Goal: Information Seeking & Learning: Check status

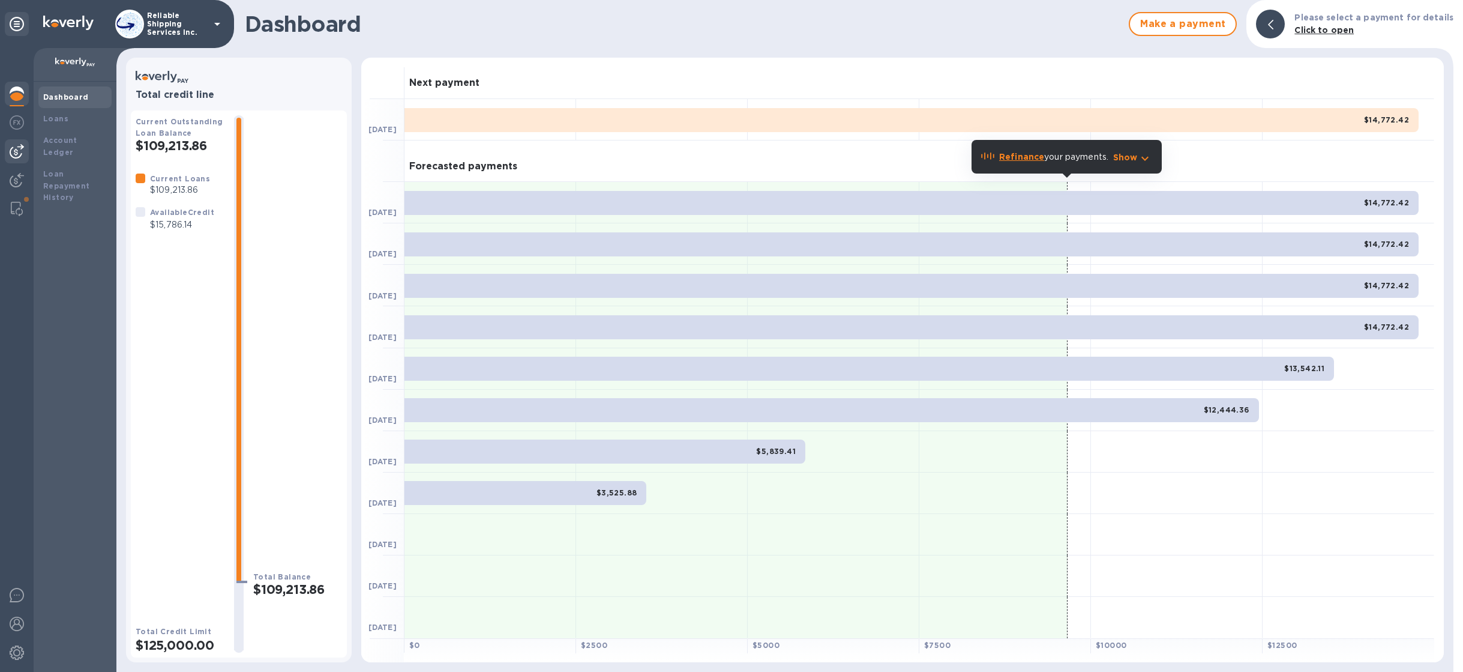
click at [22, 146] on img at bounding box center [17, 151] width 14 height 14
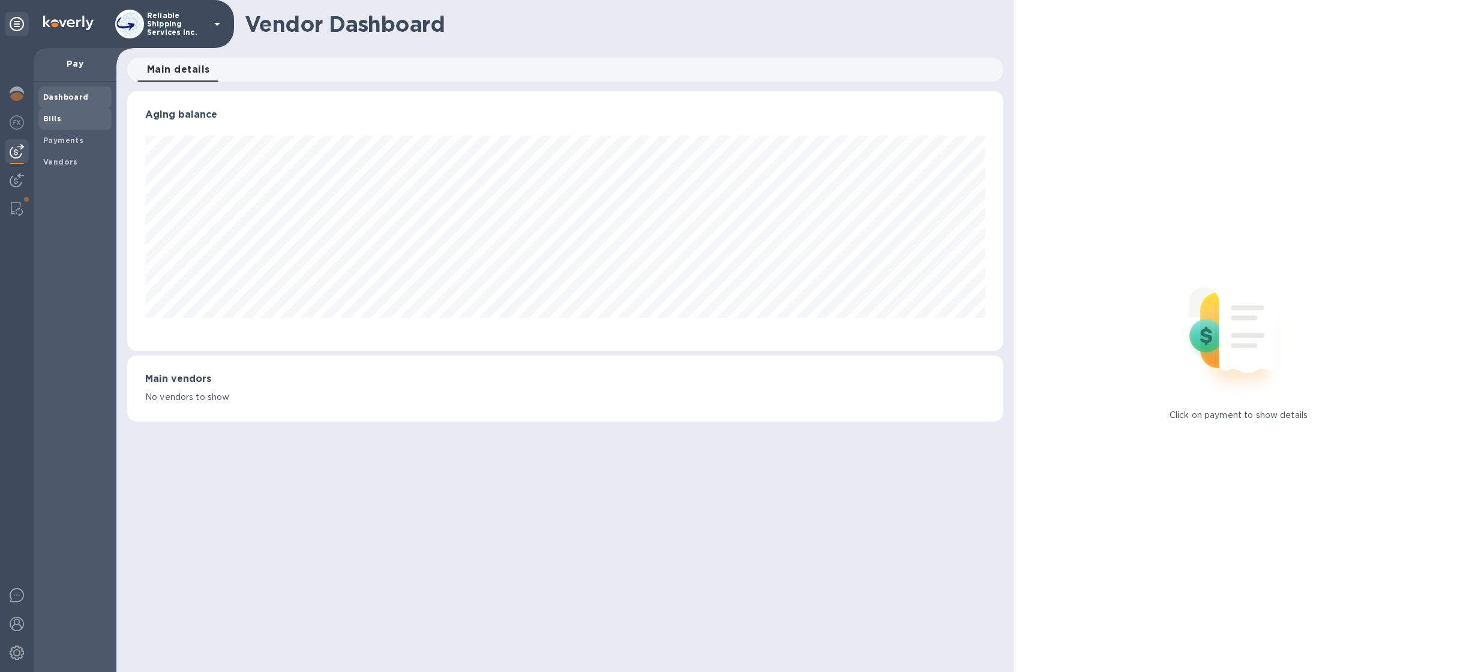
scroll to position [599874, 599262]
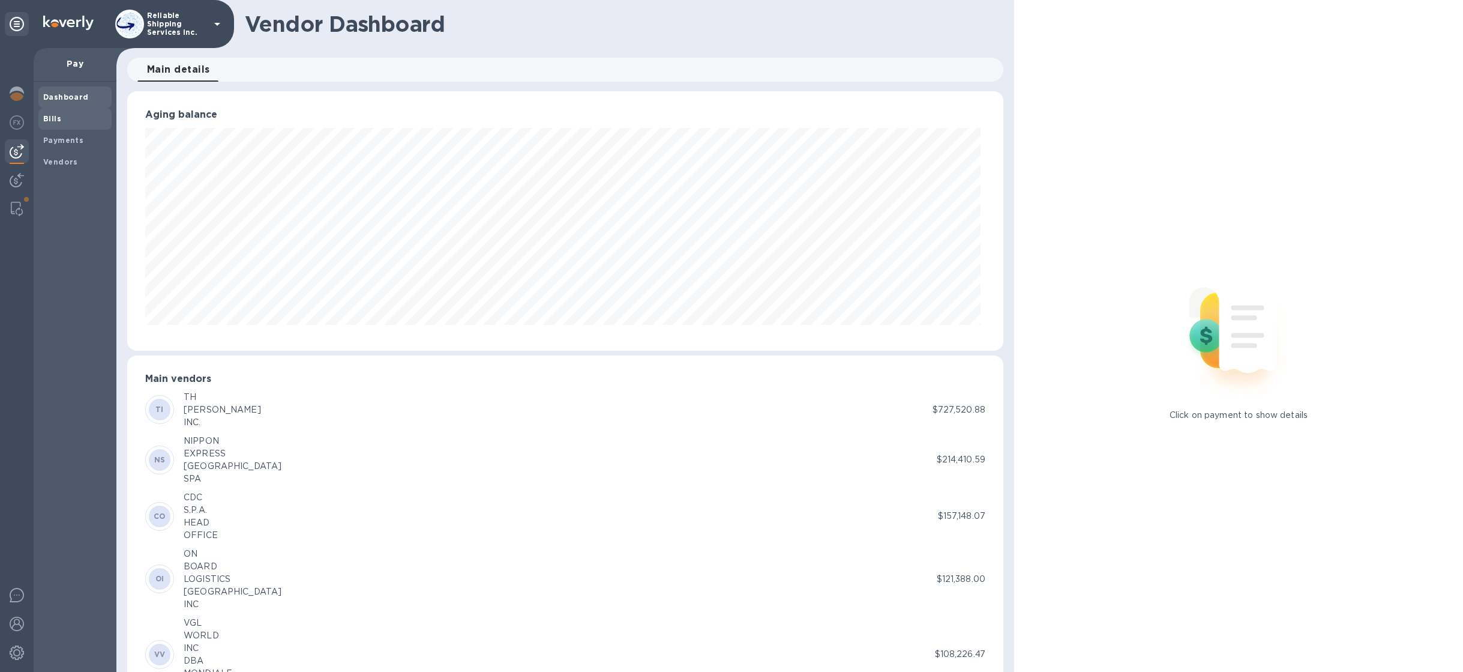
click at [61, 118] on span "Bills" at bounding box center [75, 119] width 64 height 12
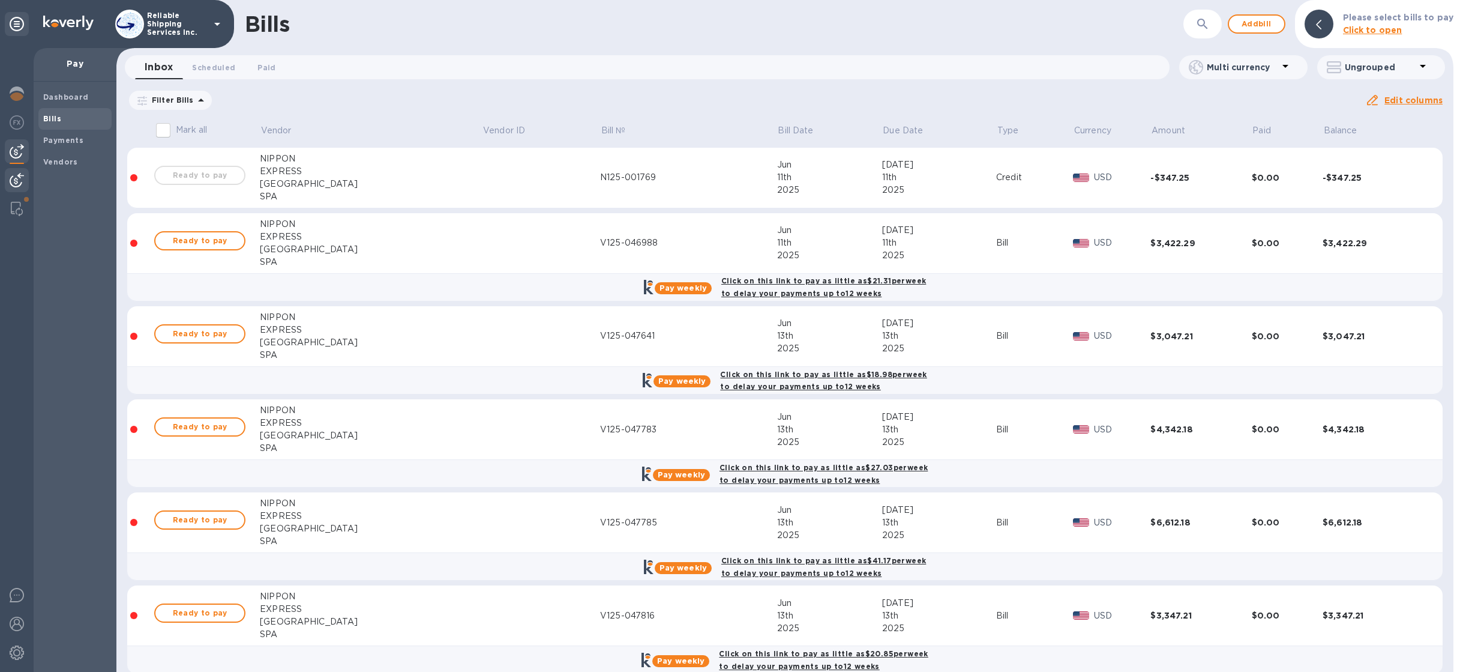
click at [14, 183] on img at bounding box center [17, 180] width 14 height 14
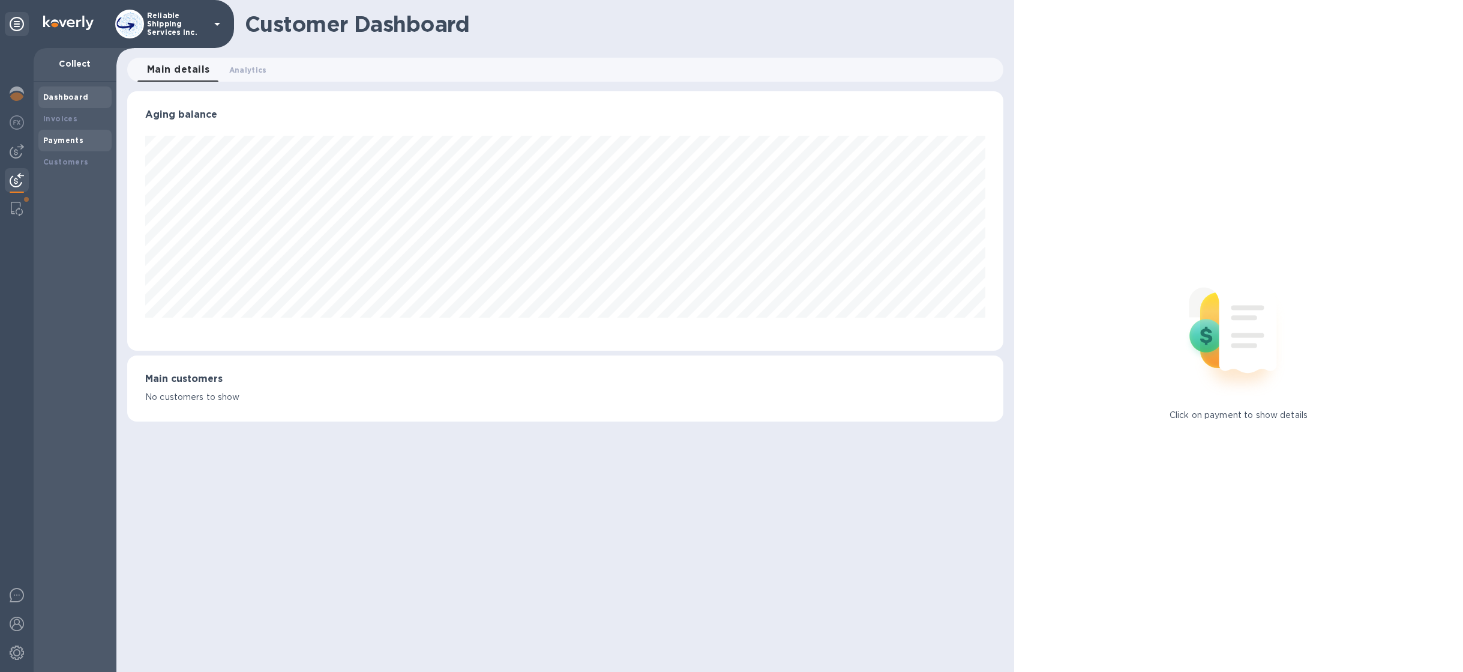
scroll to position [599874, 599262]
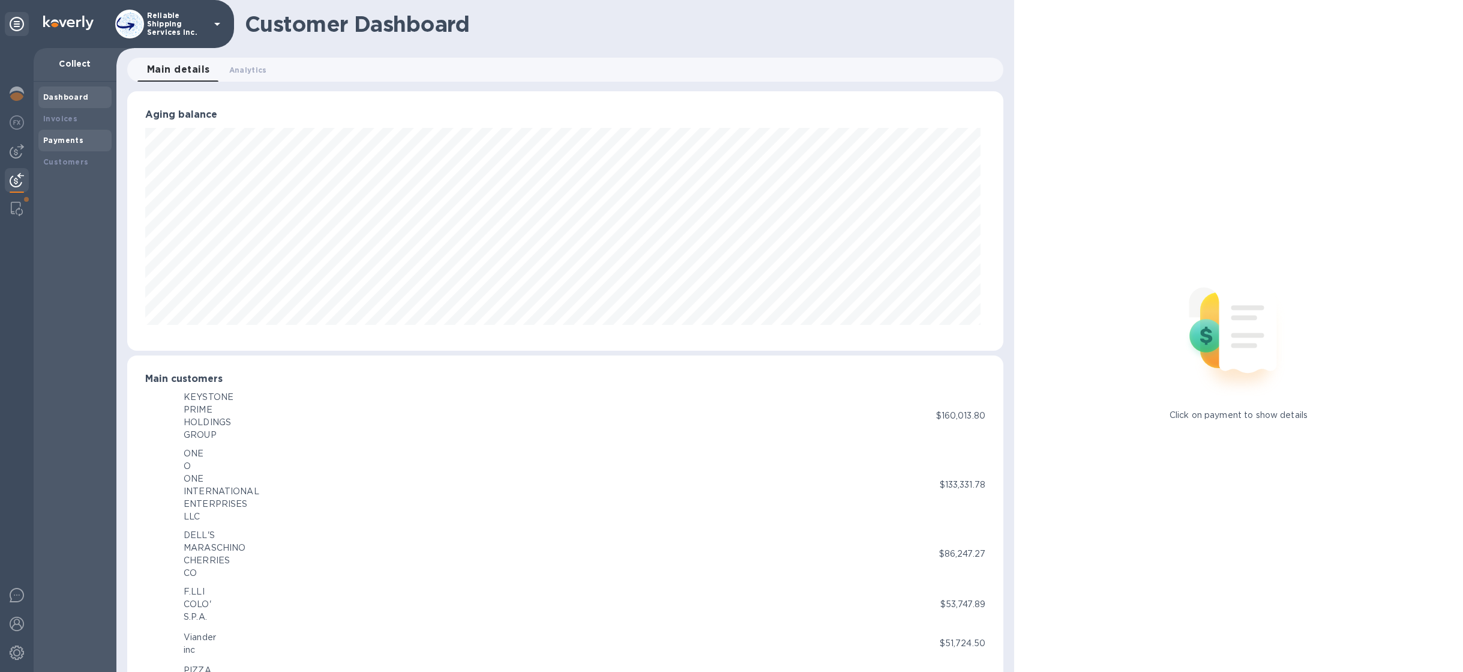
click at [74, 140] on b "Payments" at bounding box center [63, 140] width 40 height 9
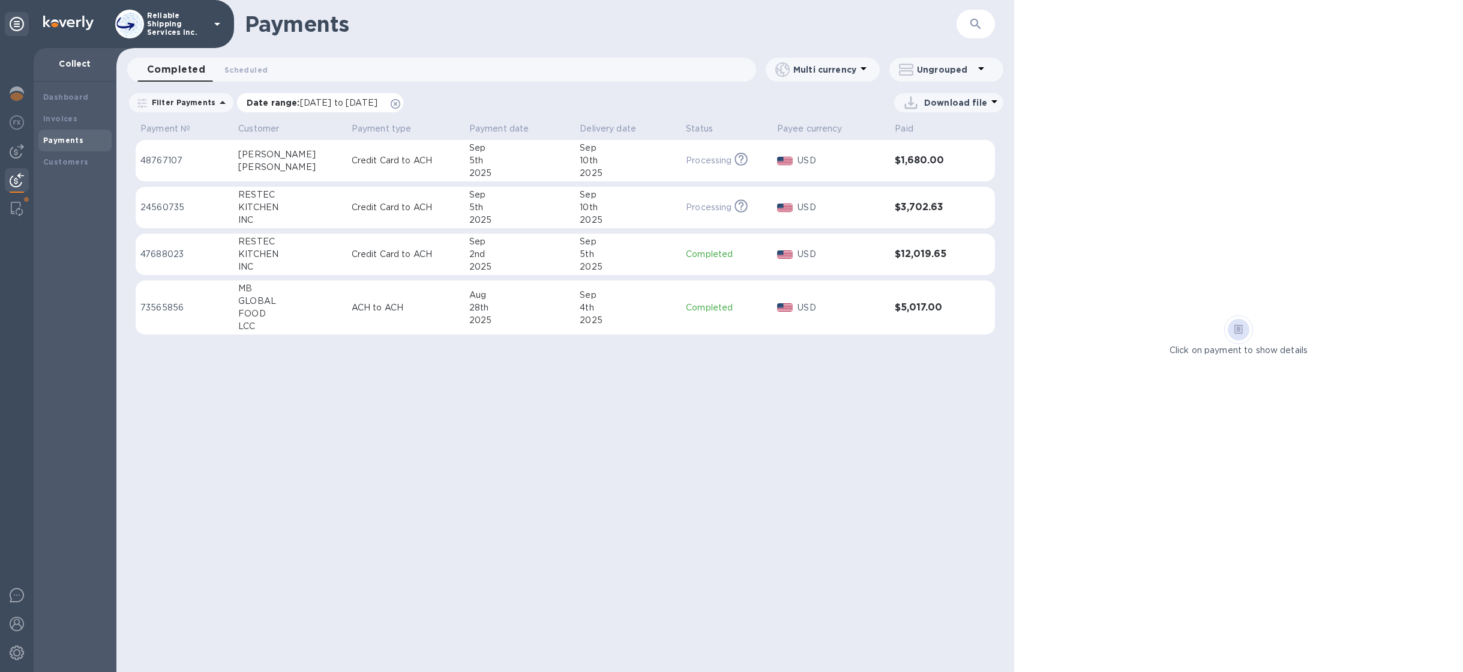
click at [400, 104] on icon at bounding box center [396, 104] width 10 height 10
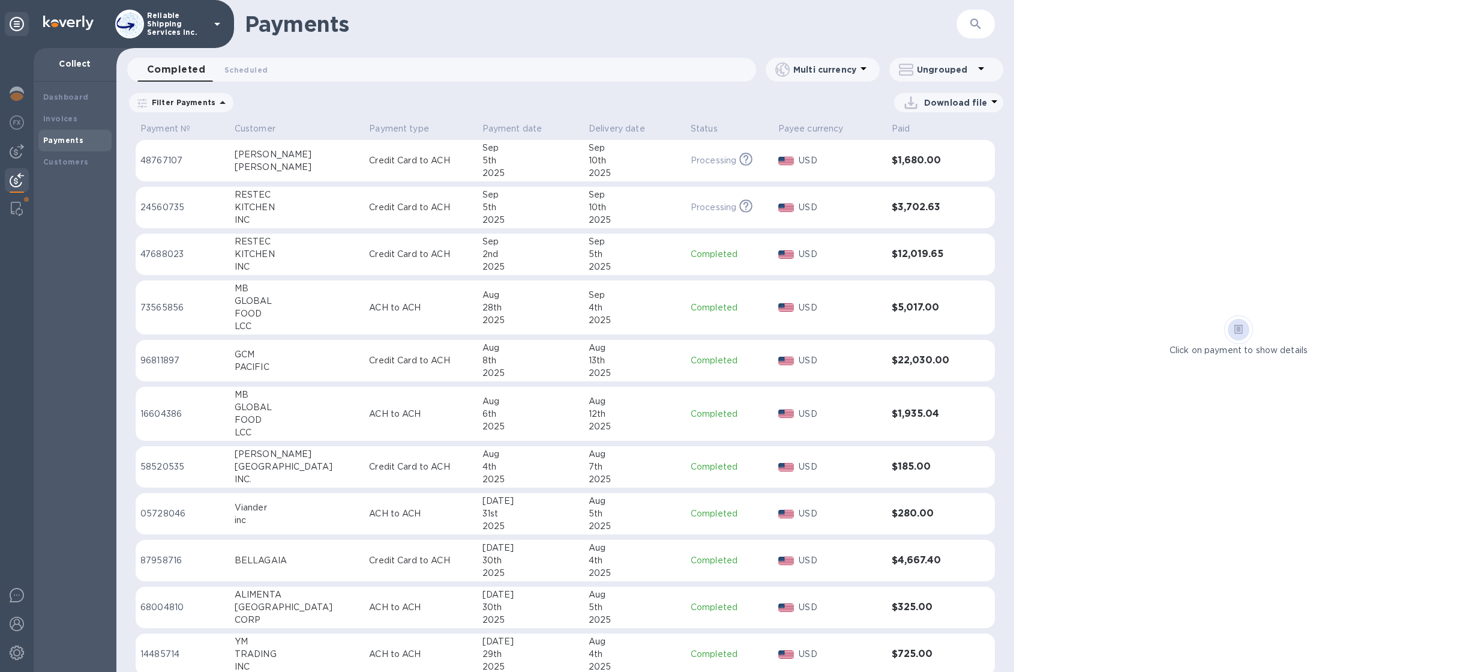
click at [207, 98] on p "Filter Payments" at bounding box center [181, 102] width 68 height 10
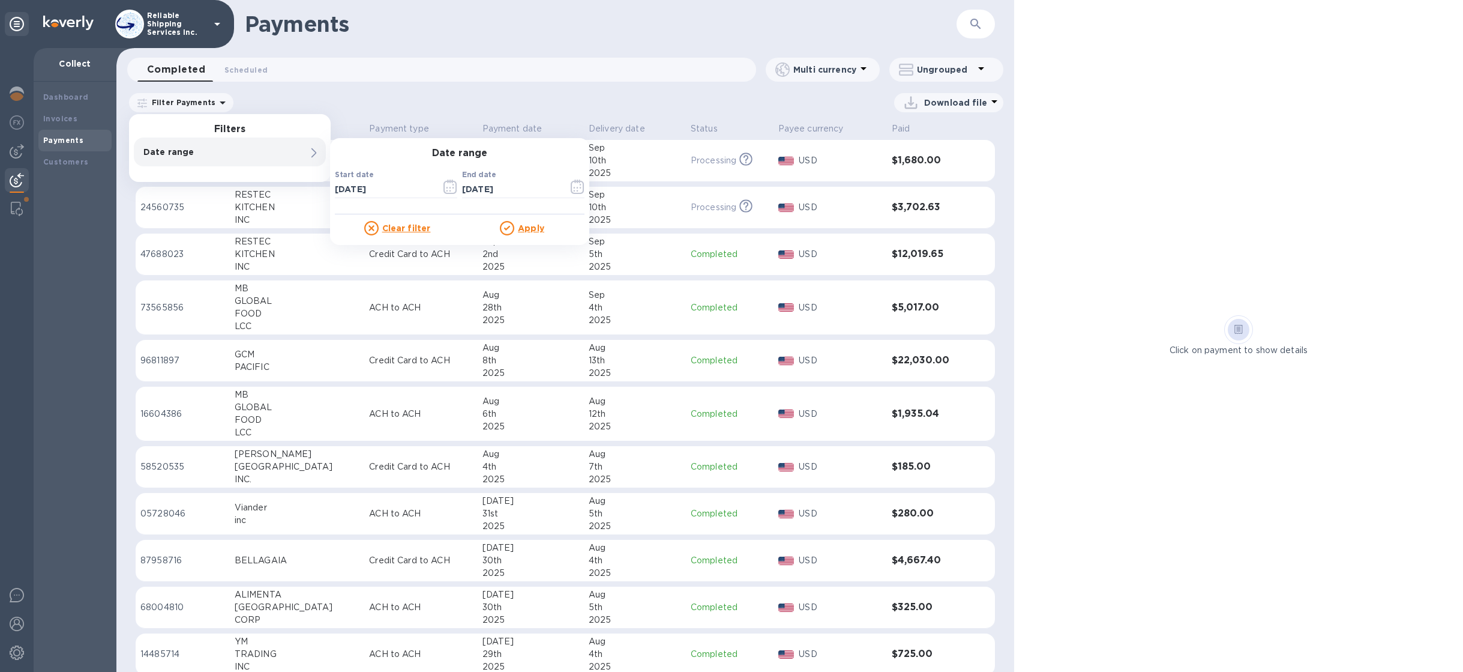
click at [650, 88] on div "Payments ​ Completed 0 Scheduled 0 Multi currency Ungrouped Filter Payments Fil…" at bounding box center [565, 336] width 898 height 672
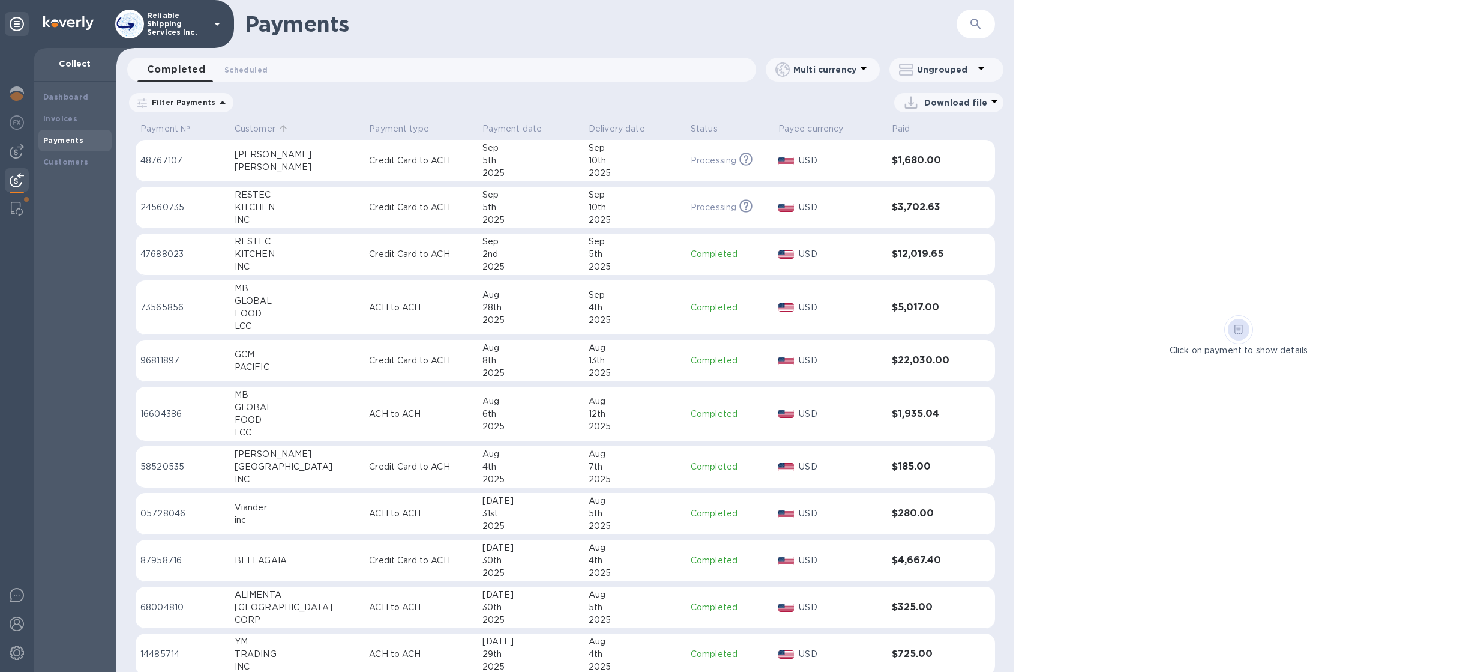
click at [253, 125] on p "Customer" at bounding box center [255, 128] width 41 height 13
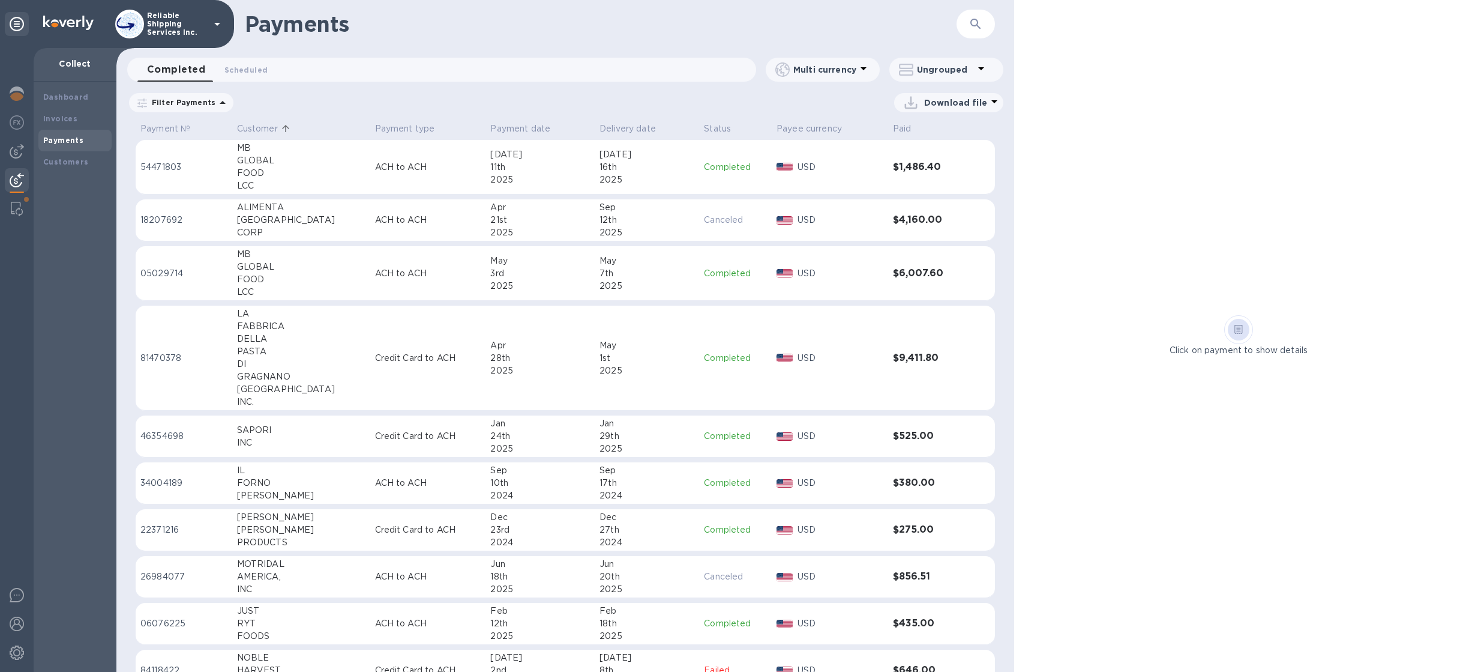
click at [190, 106] on p "Filter Payments" at bounding box center [181, 102] width 68 height 10
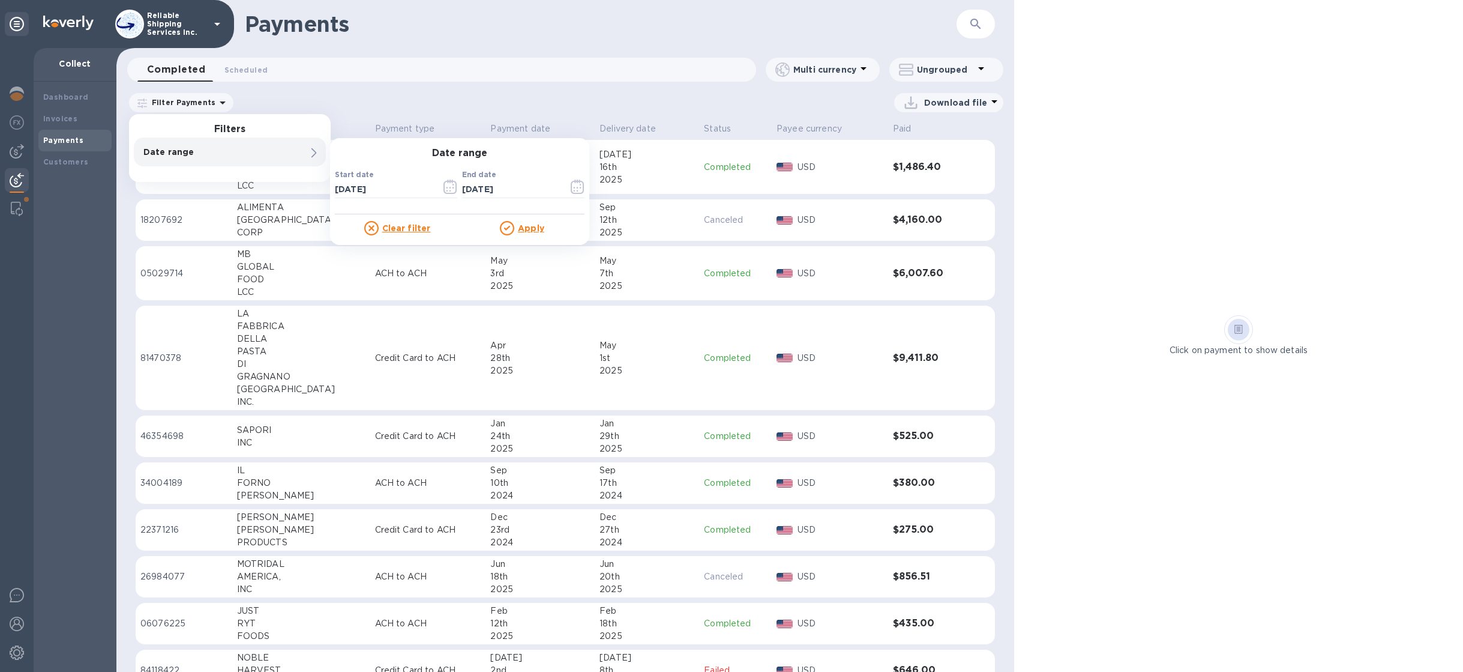
click at [186, 152] on p "Date range" at bounding box center [209, 152] width 132 height 12
click at [380, 193] on input "[DATE]" at bounding box center [383, 189] width 97 height 18
click at [439, 185] on button "button" at bounding box center [450, 186] width 28 height 29
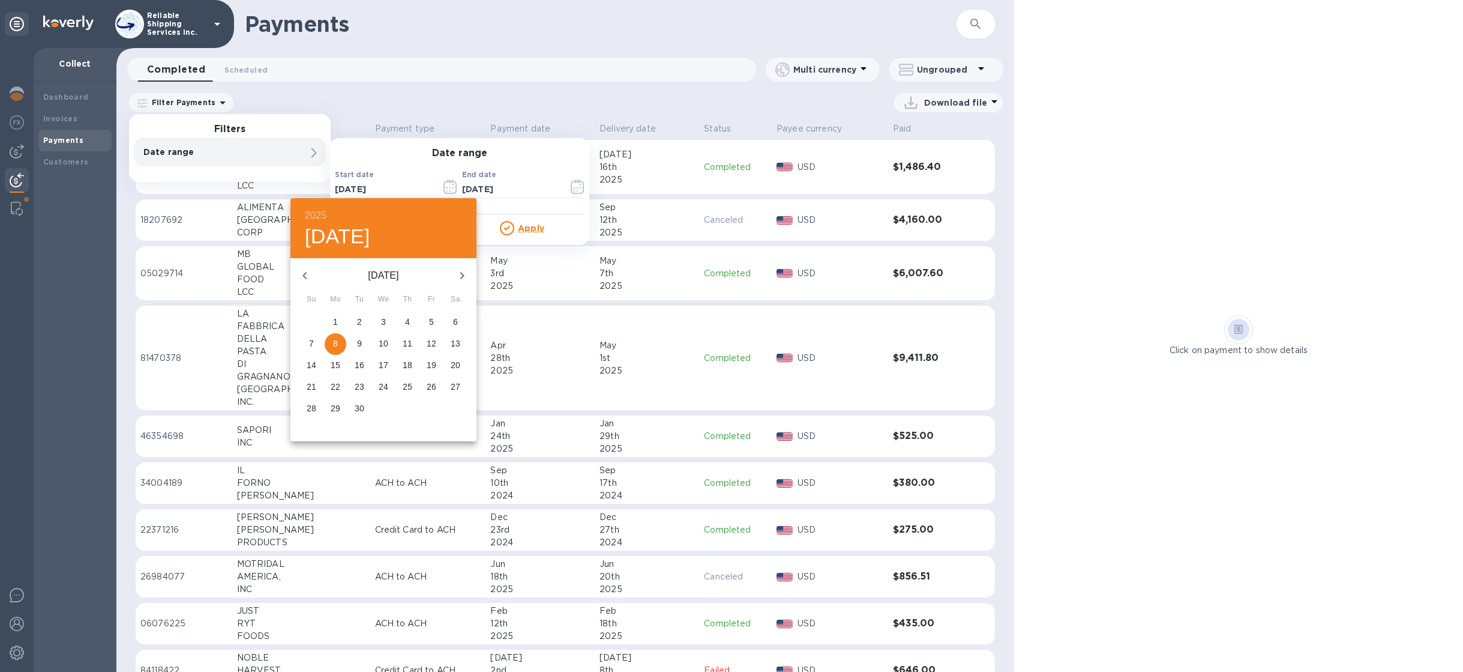
click at [314, 275] on button "button" at bounding box center [304, 275] width 29 height 29
click at [314, 274] on button "button" at bounding box center [304, 275] width 29 height 29
click at [314, 272] on button "button" at bounding box center [304, 275] width 29 height 29
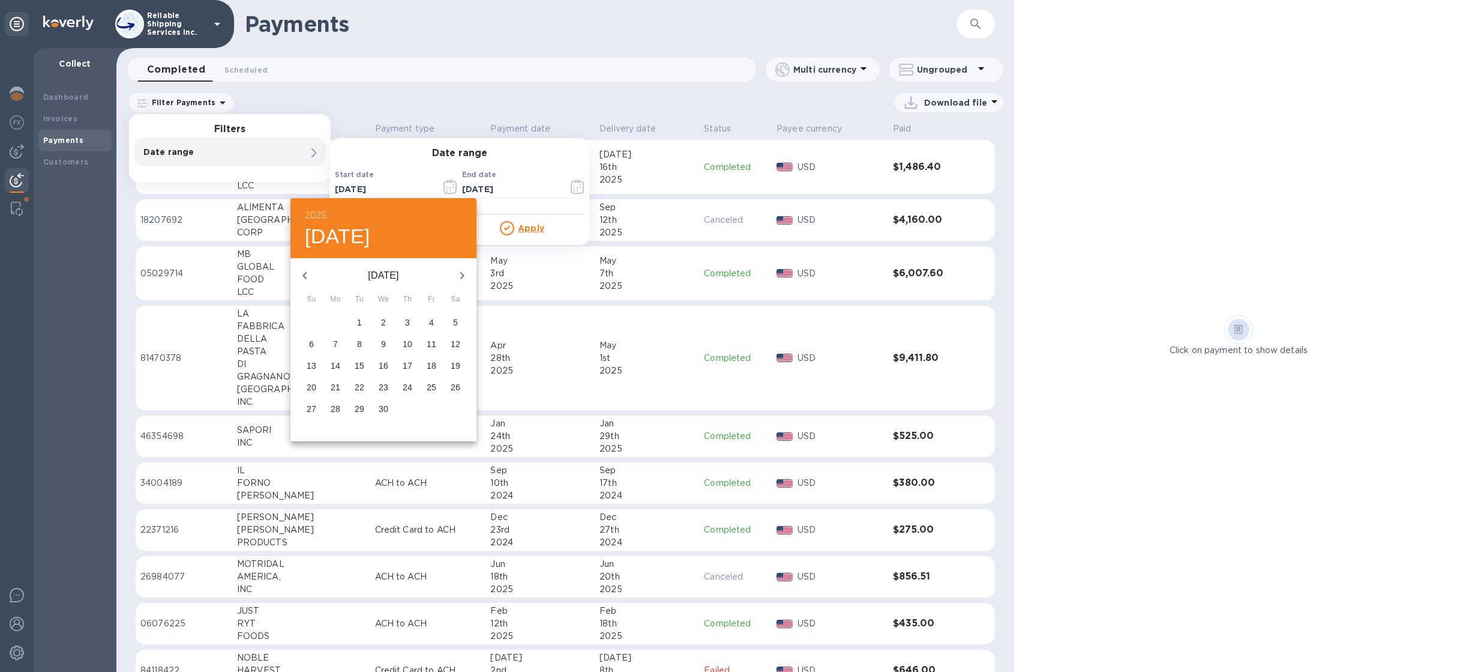
click at [314, 272] on button "button" at bounding box center [304, 275] width 29 height 29
click at [406, 344] on p "6" at bounding box center [407, 343] width 5 height 12
type input "[DATE]"
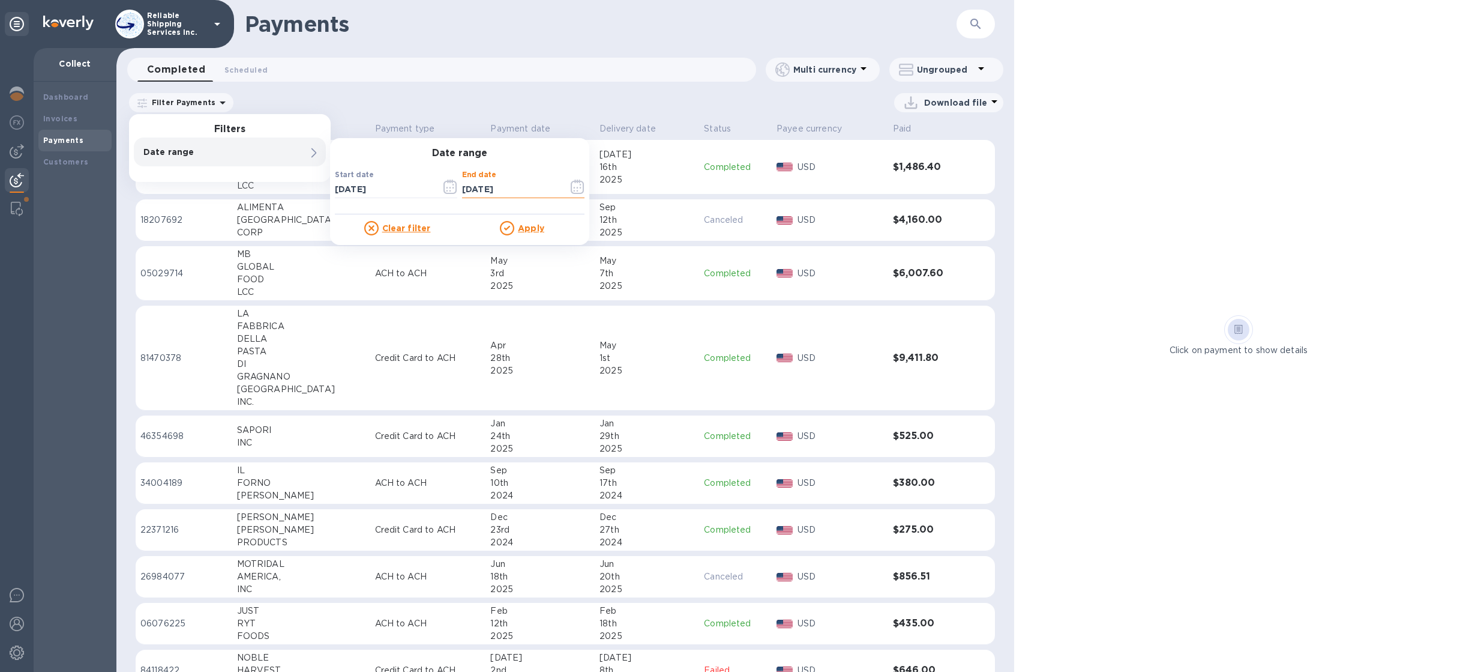
click at [471, 182] on input "[DATE]" at bounding box center [510, 189] width 97 height 18
click at [582, 190] on icon "button" at bounding box center [578, 186] width 14 height 14
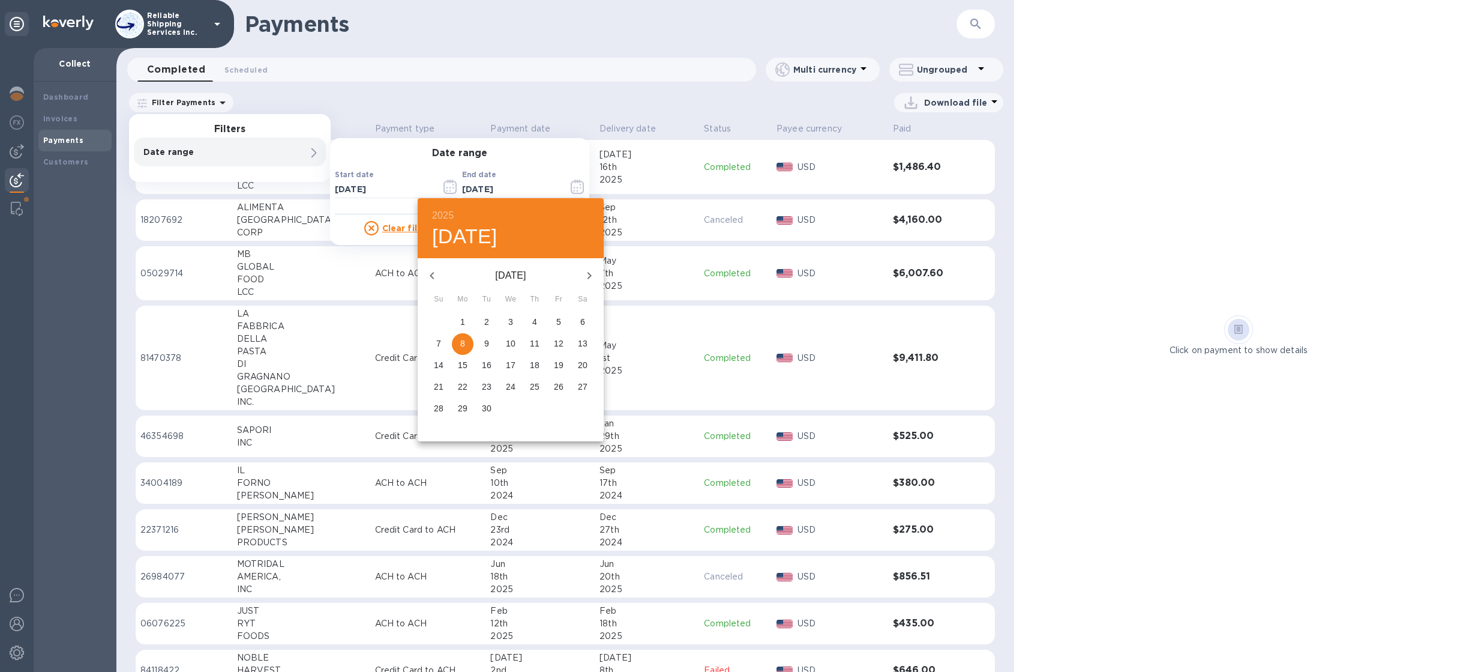
click at [439, 272] on button "button" at bounding box center [432, 275] width 29 height 29
click at [440, 272] on button "button" at bounding box center [432, 275] width 29 height 29
click at [440, 271] on button "button" at bounding box center [432, 275] width 29 height 29
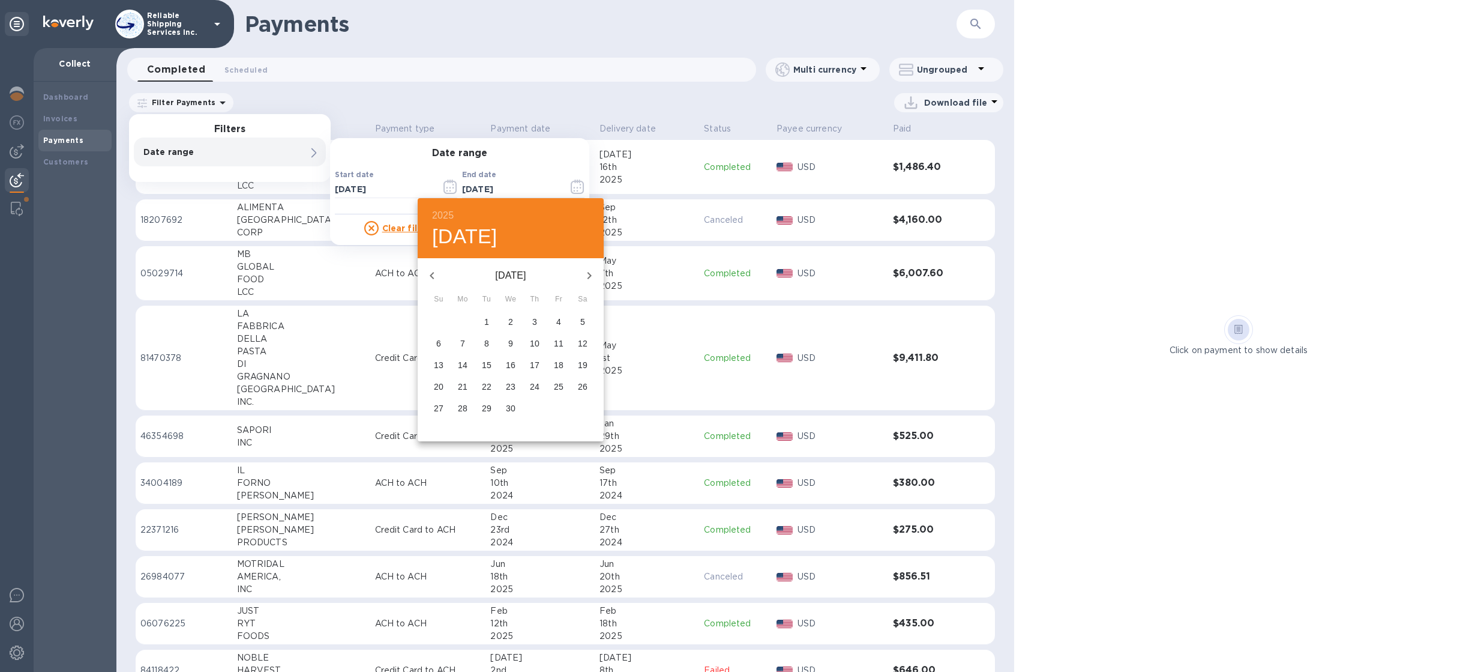
click at [440, 271] on button "button" at bounding box center [432, 275] width 29 height 29
click at [561, 389] on p "21" at bounding box center [559, 386] width 10 height 12
type input "[DATE]"
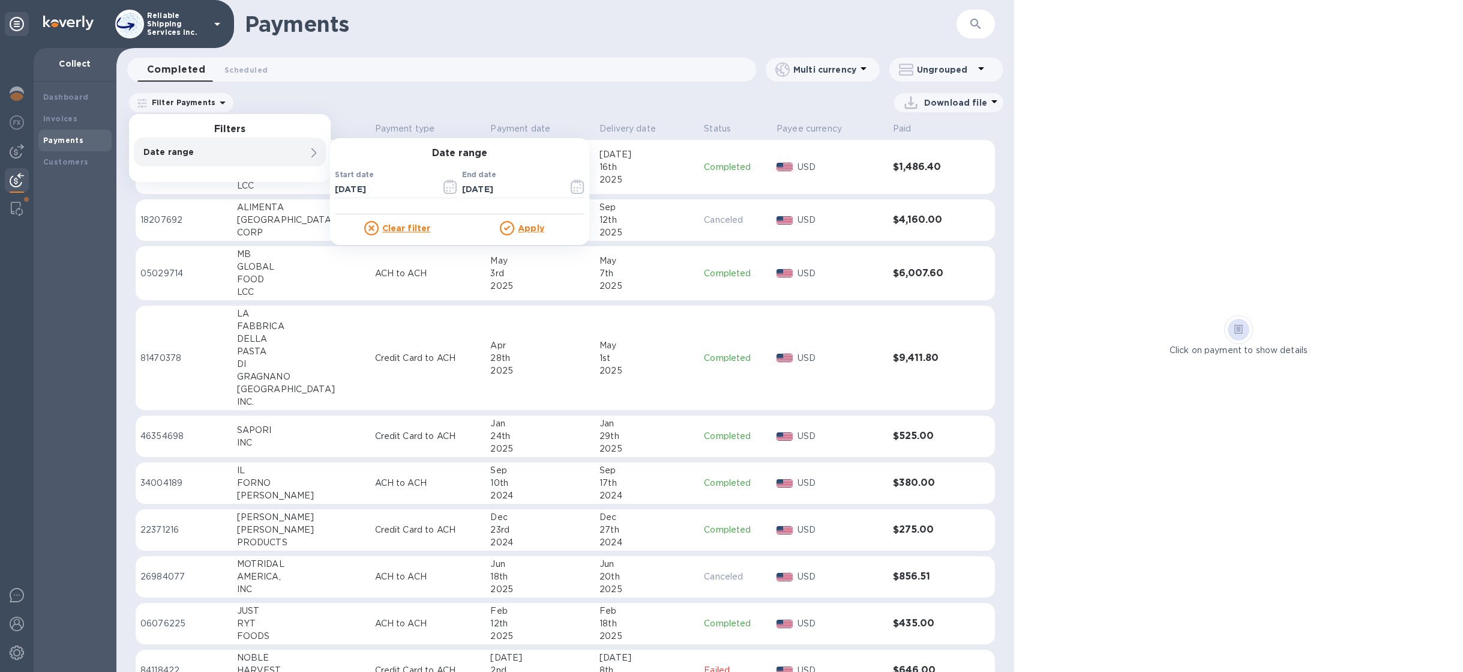
click at [516, 225] on div at bounding box center [509, 228] width 18 height 14
click at [532, 227] on u "Apply" at bounding box center [531, 228] width 26 height 10
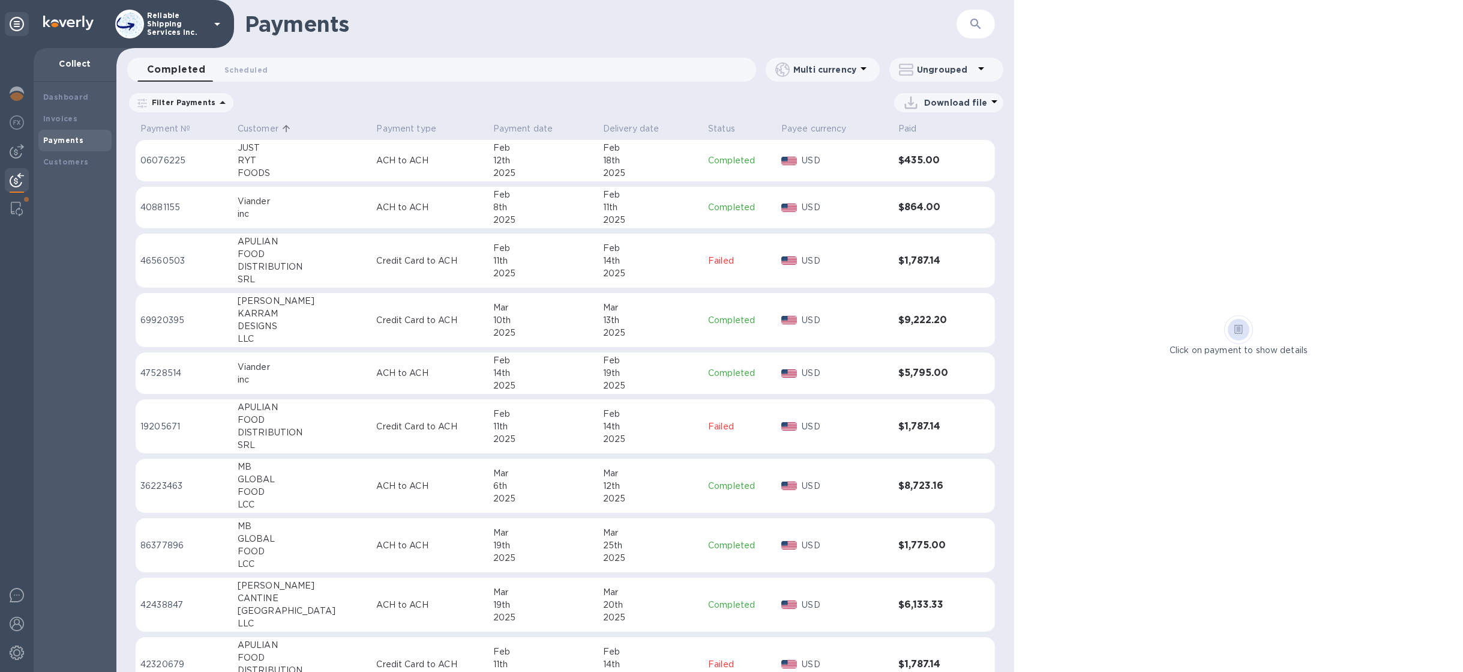
click at [266, 127] on p "Customer" at bounding box center [258, 128] width 41 height 13
click at [392, 206] on p "ACH to ACH" at bounding box center [429, 207] width 107 height 13
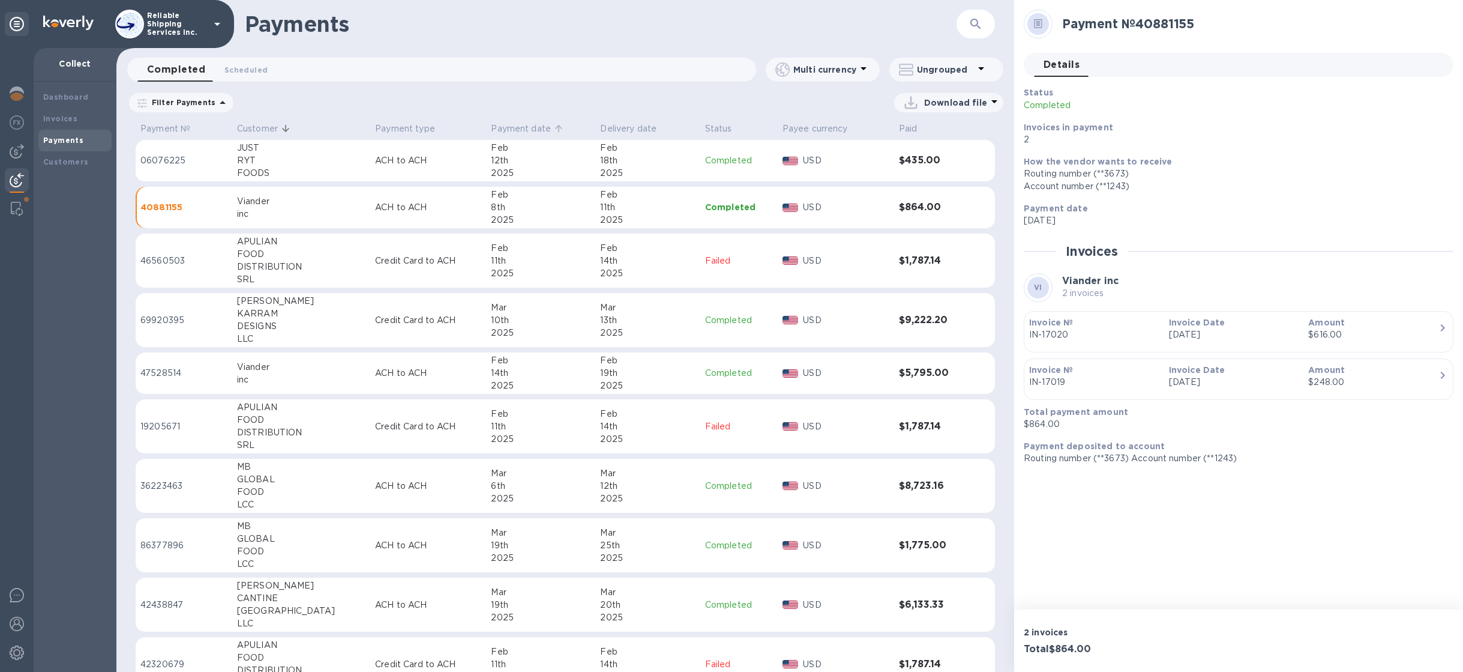
click at [491, 127] on p "Payment date" at bounding box center [521, 128] width 60 height 13
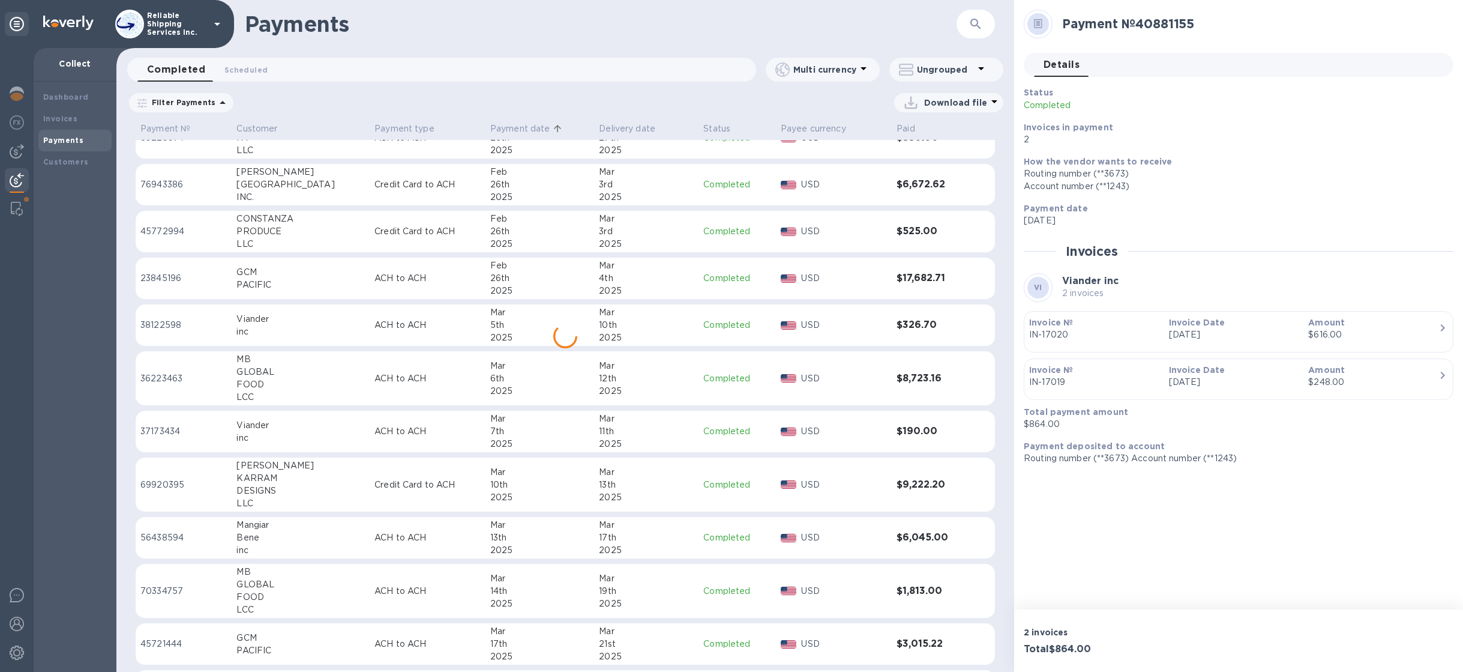
scroll to position [1005, 0]
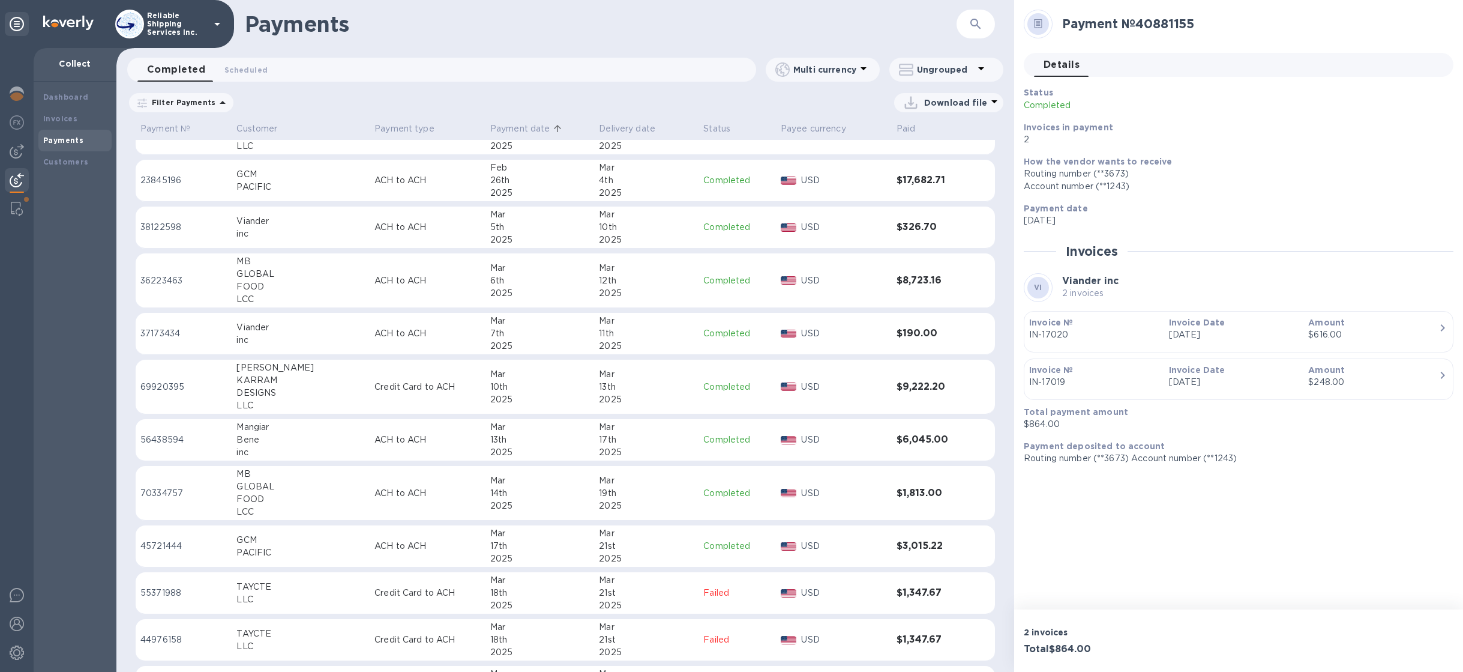
click at [490, 443] on div "13th" at bounding box center [539, 439] width 99 height 13
click at [490, 333] on div "7th" at bounding box center [539, 333] width 99 height 13
click at [490, 238] on div "2025" at bounding box center [539, 239] width 99 height 13
click at [265, 125] on p "Customer" at bounding box center [256, 128] width 41 height 13
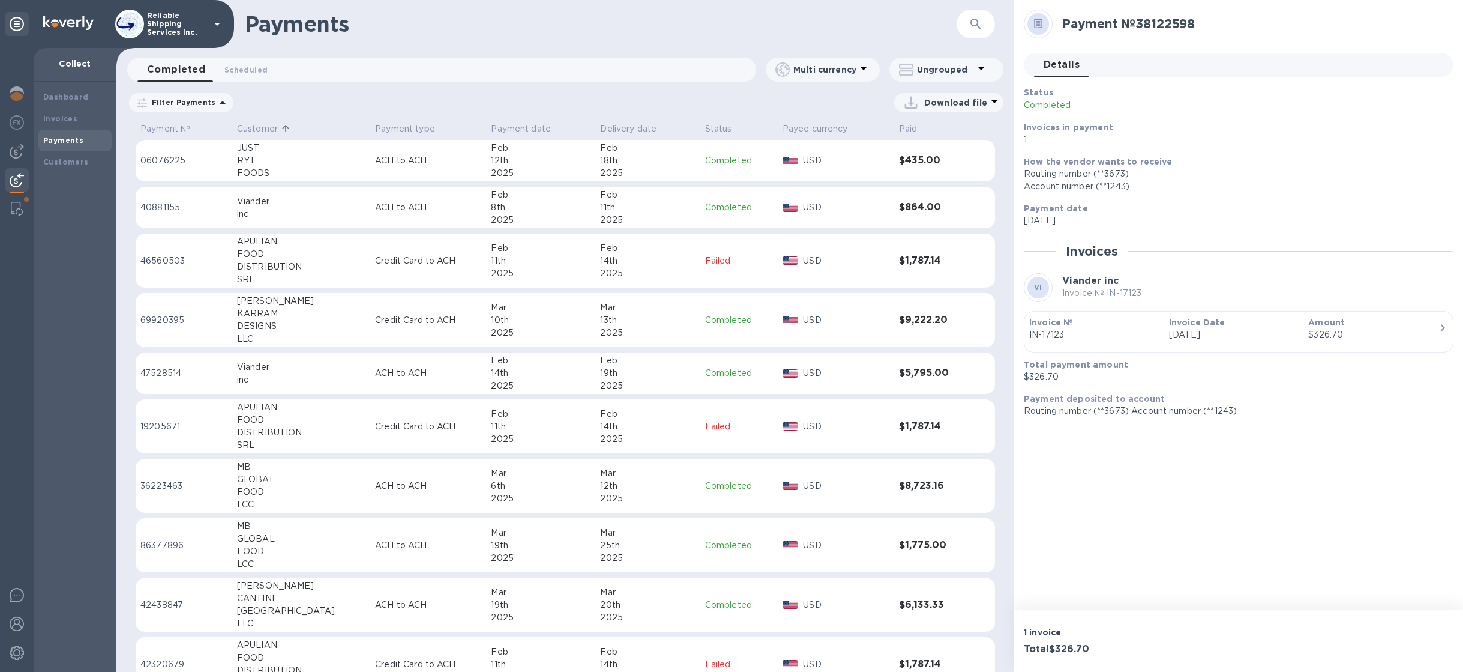
click at [937, 76] on div "Ungrouped" at bounding box center [943, 69] width 89 height 17
click at [937, 101] on li "Group payments by customers" at bounding box center [972, 101] width 167 height 38
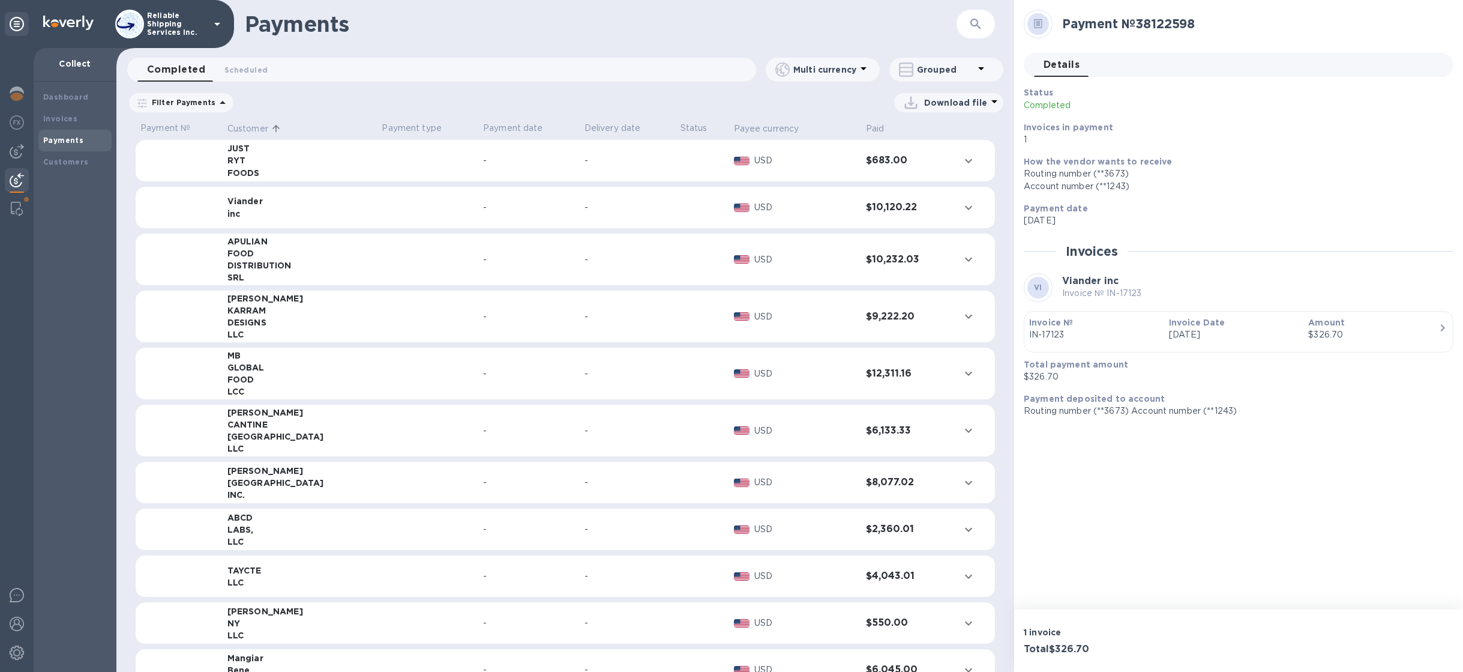
click at [239, 203] on div "Viander" at bounding box center [299, 201] width 145 height 12
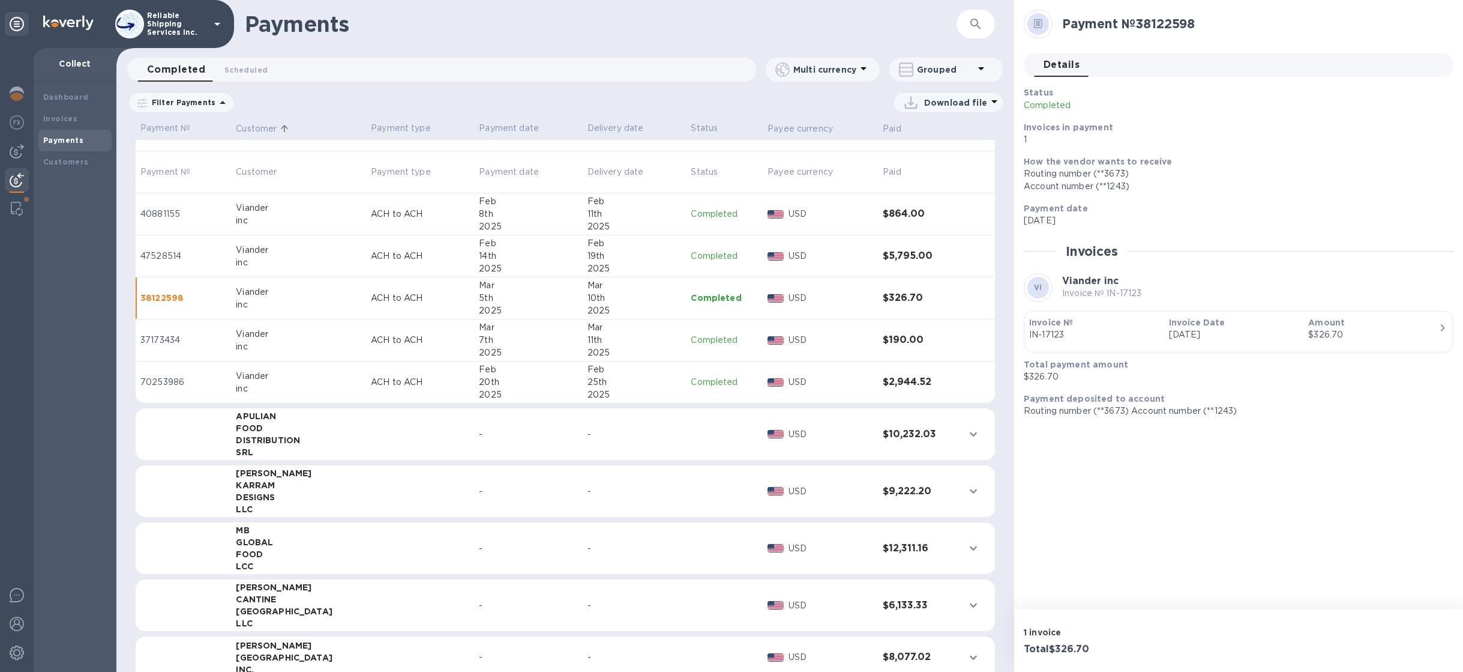
scroll to position [16, 0]
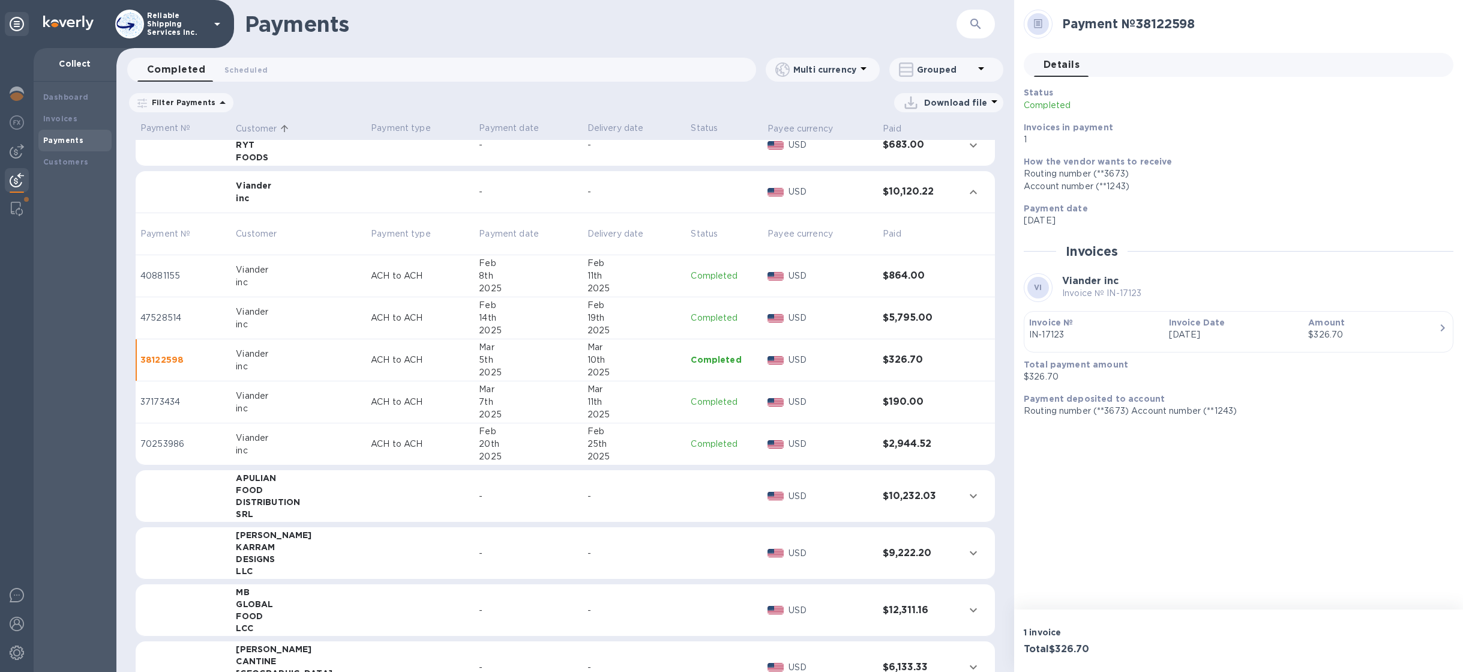
click at [0, 0] on span "[DATE] to [DATE]" at bounding box center [0, 0] width 0 height 0
click at [0, 0] on input "[DATE]" at bounding box center [0, 0] width 0 height 0
click at [0, 0] on icon "button" at bounding box center [0, 0] width 0 height 0
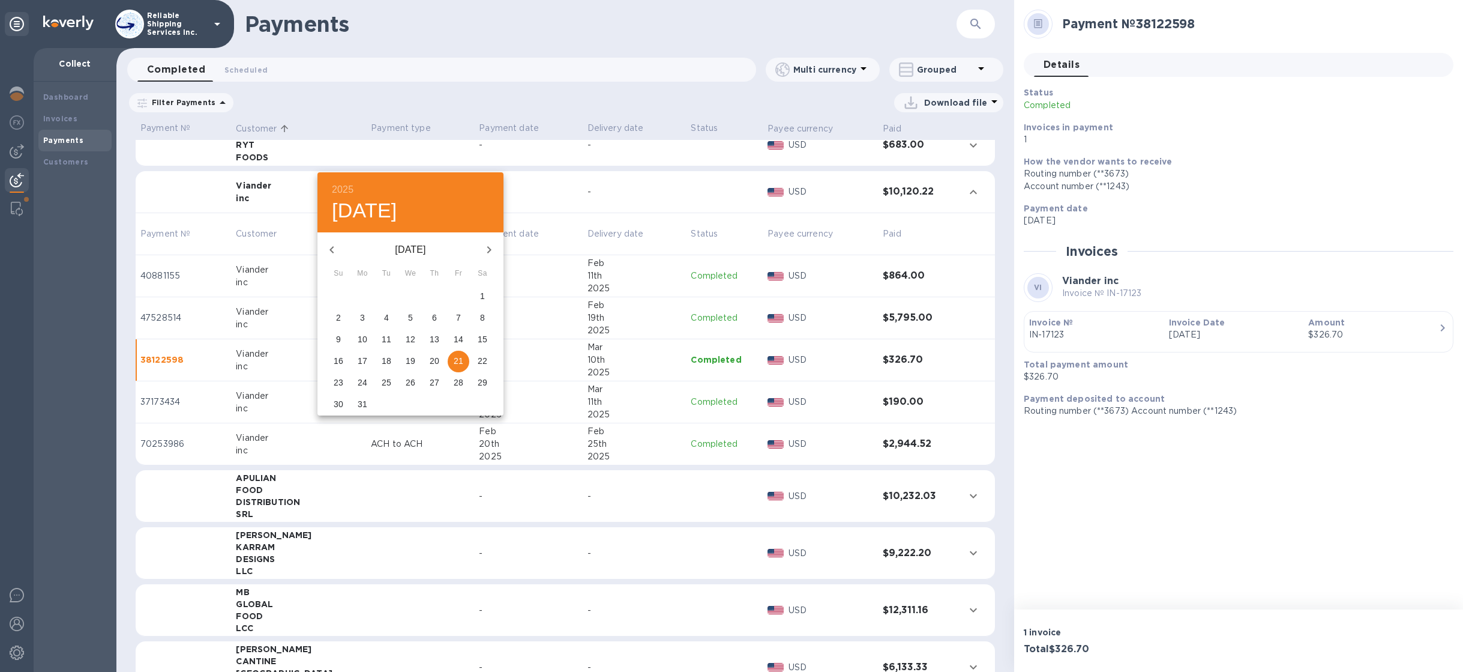
click at [365, 403] on p "31" at bounding box center [363, 404] width 10 height 12
type input "[DATE]"
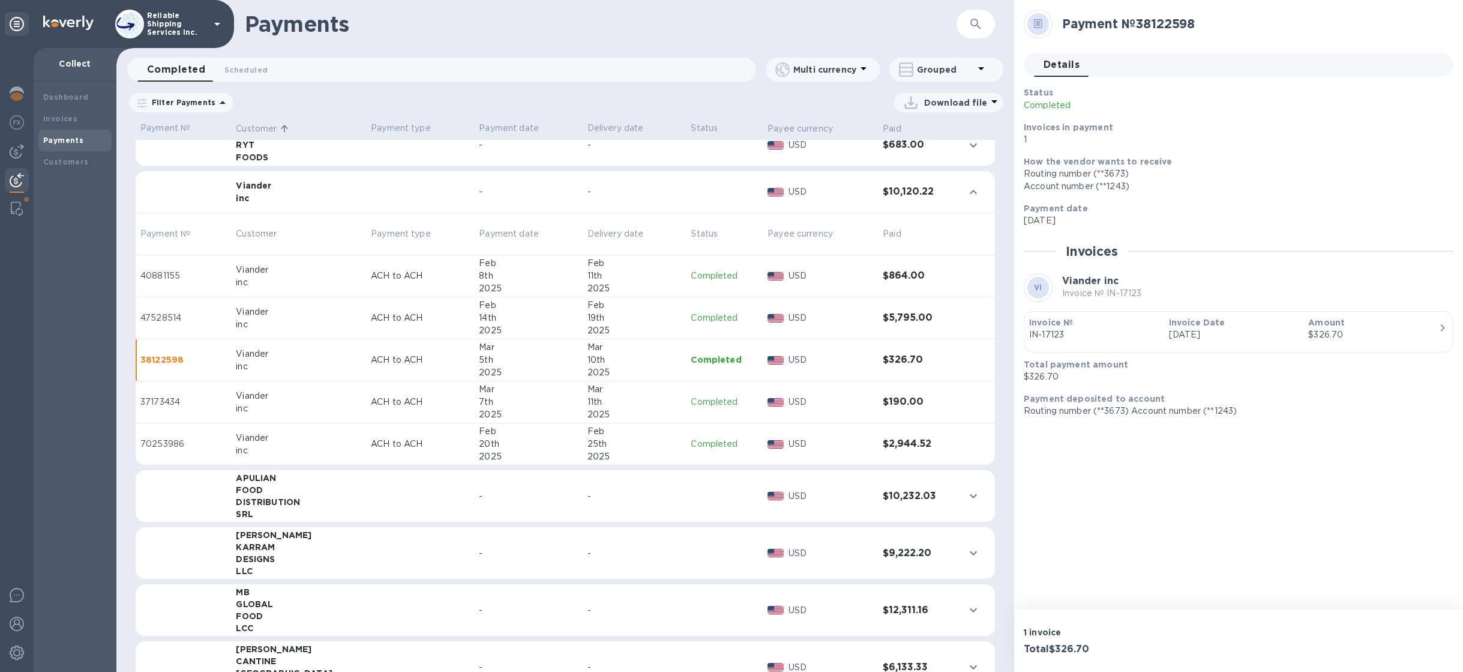
click at [0, 0] on div at bounding box center [0, 0] width 0 height 0
click at [0, 0] on u "Apply" at bounding box center [0, 0] width 0 height 0
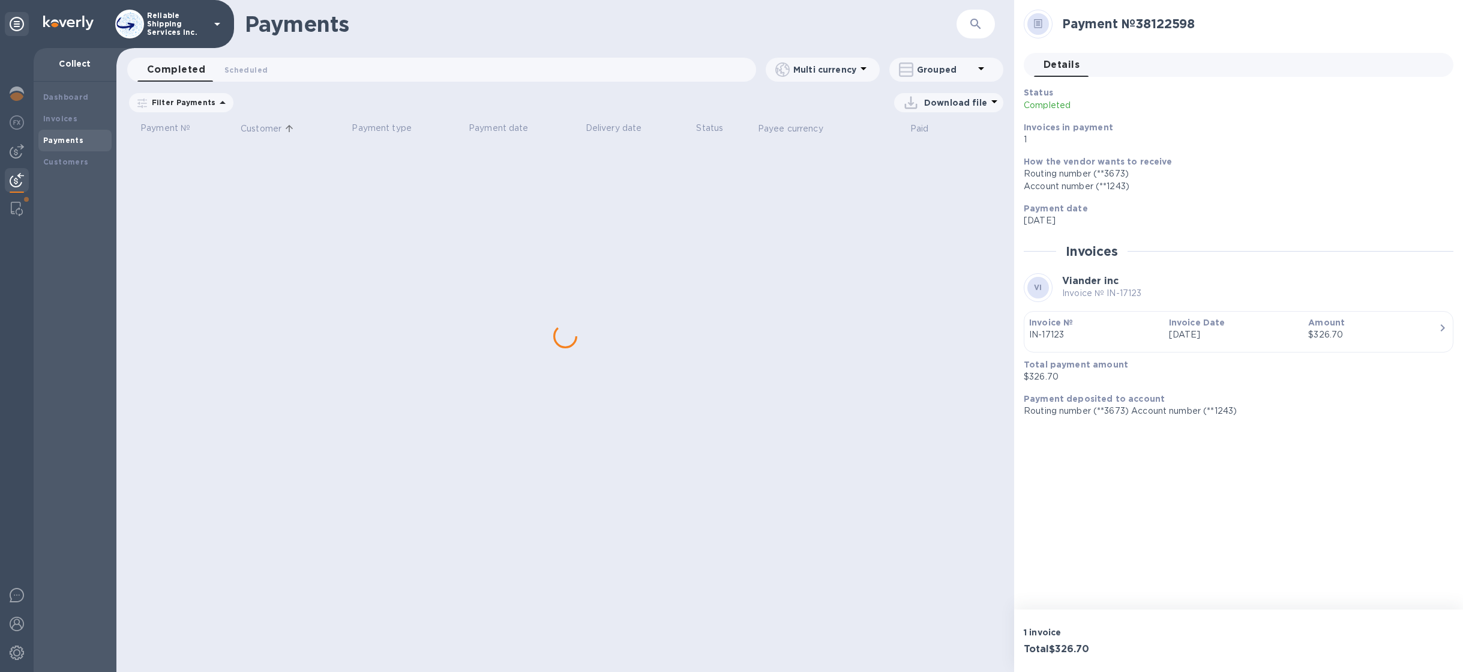
scroll to position [0, 0]
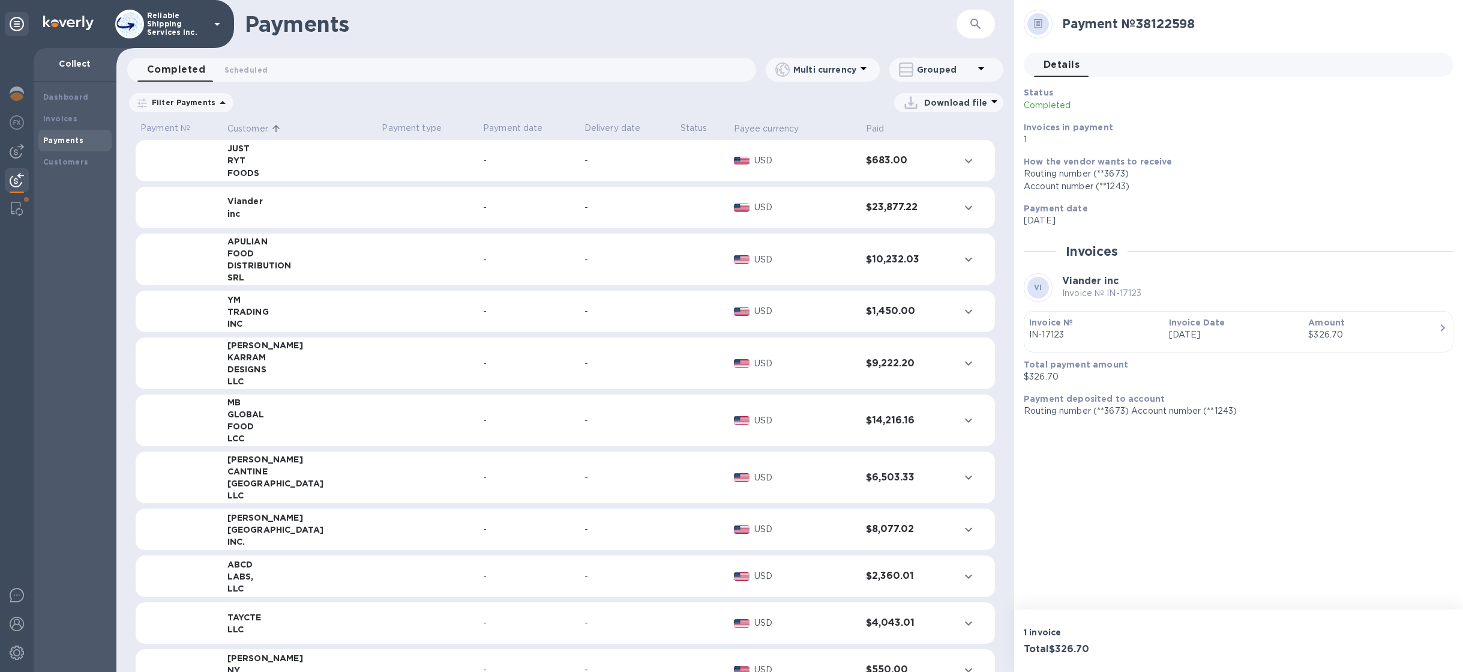
click at [247, 205] on div "Viander" at bounding box center [299, 201] width 145 height 12
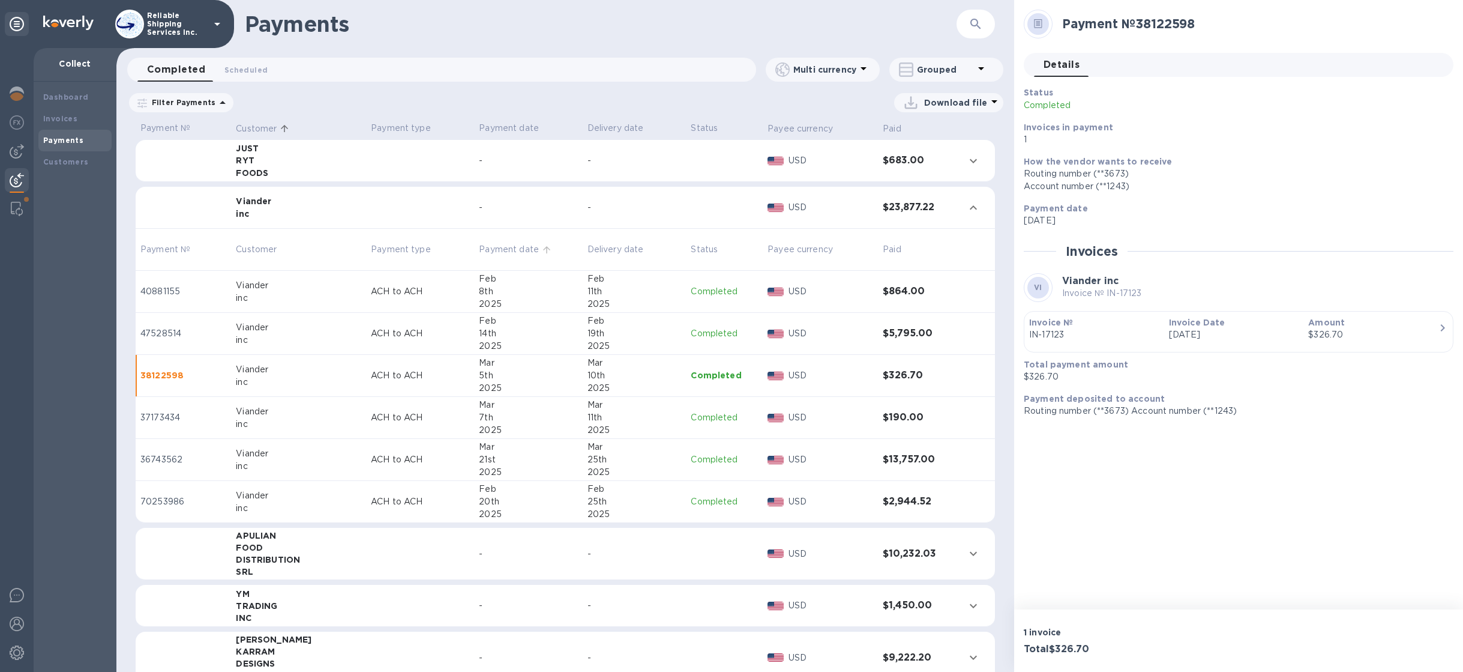
click at [490, 252] on p "Payment date" at bounding box center [509, 249] width 60 height 13
click at [588, 509] on div "2025" at bounding box center [635, 514] width 94 height 13
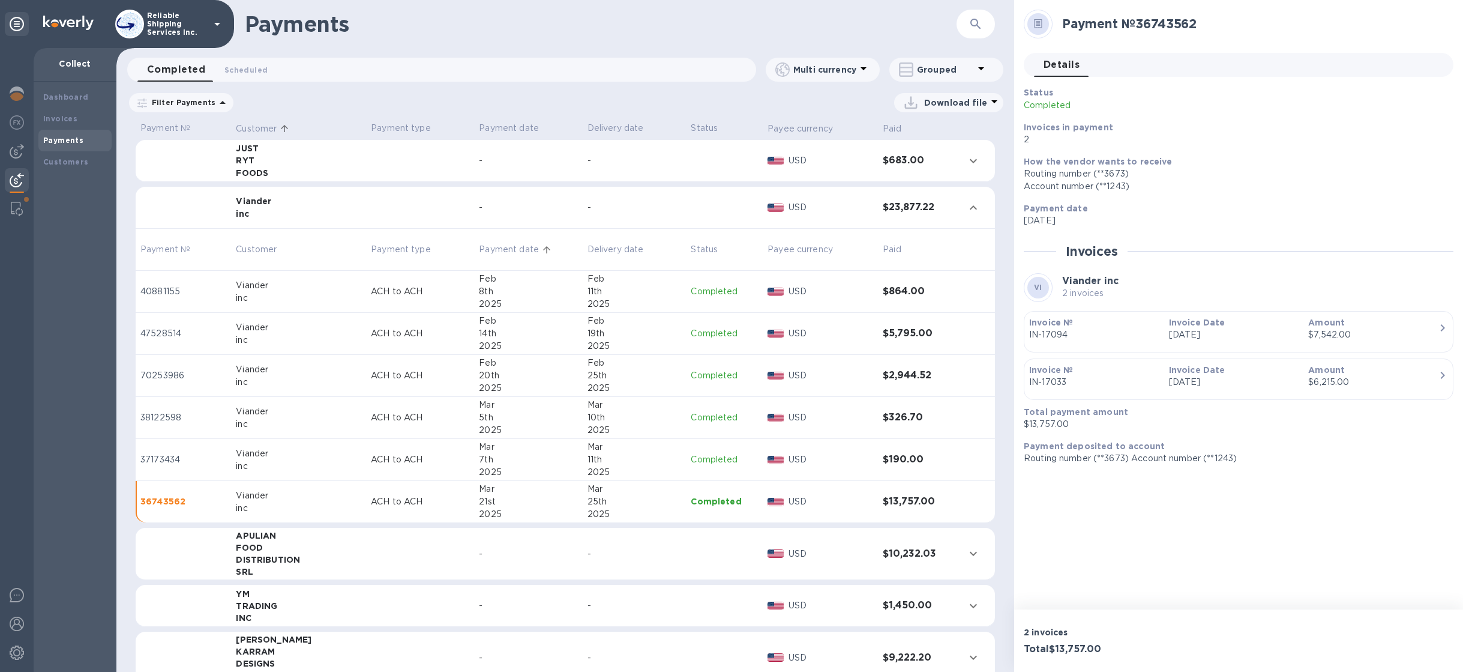
click at [258, 491] on div "Viander" at bounding box center [298, 495] width 125 height 13
click at [158, 492] on td "36743562" at bounding box center [183, 502] width 95 height 42
click at [163, 498] on p "36743562" at bounding box center [183, 501] width 86 height 12
click at [173, 458] on p "37173434" at bounding box center [183, 459] width 86 height 13
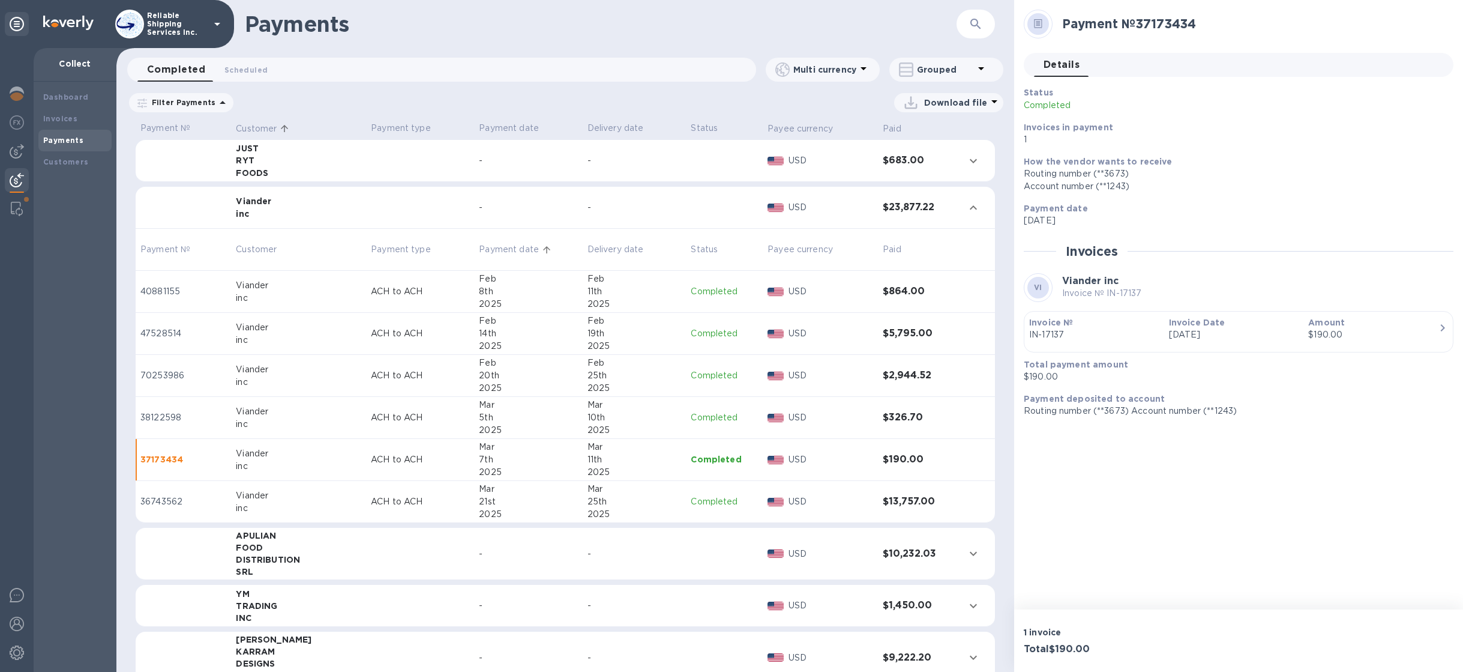
click at [274, 129] on p "Customer" at bounding box center [256, 128] width 41 height 13
click at [274, 128] on p "Customer" at bounding box center [256, 128] width 41 height 13
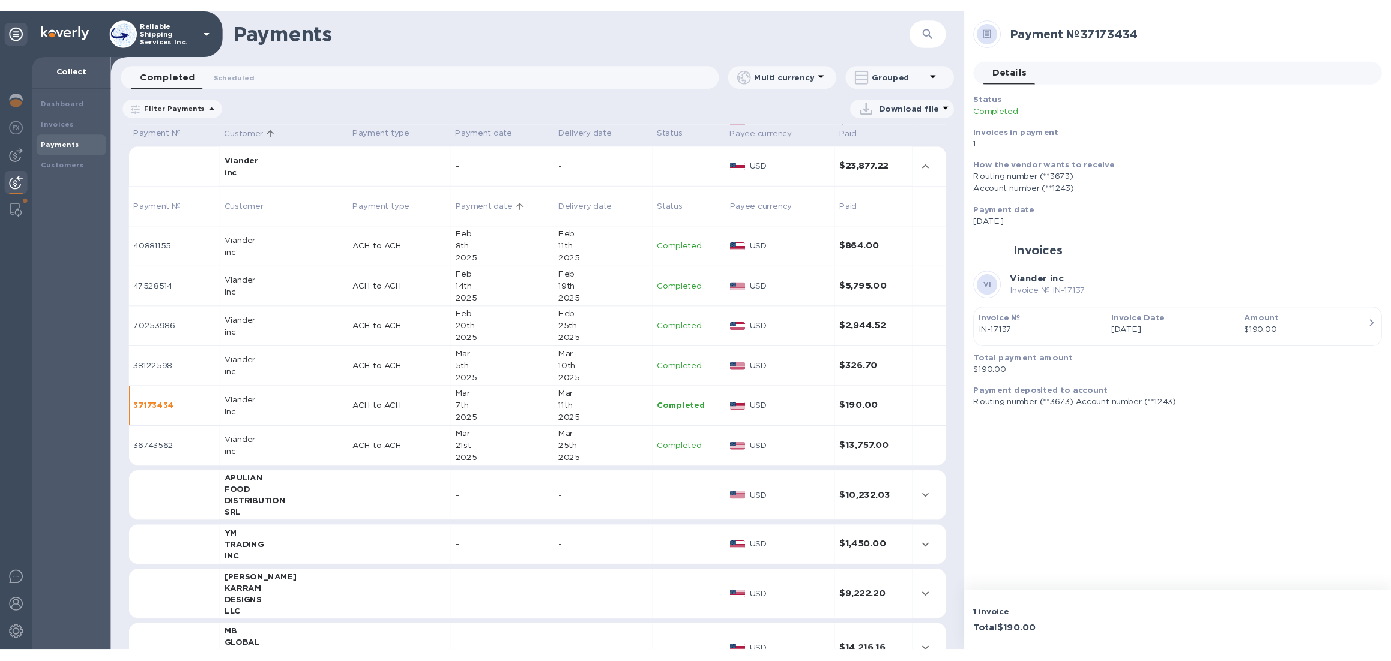
scroll to position [44, 0]
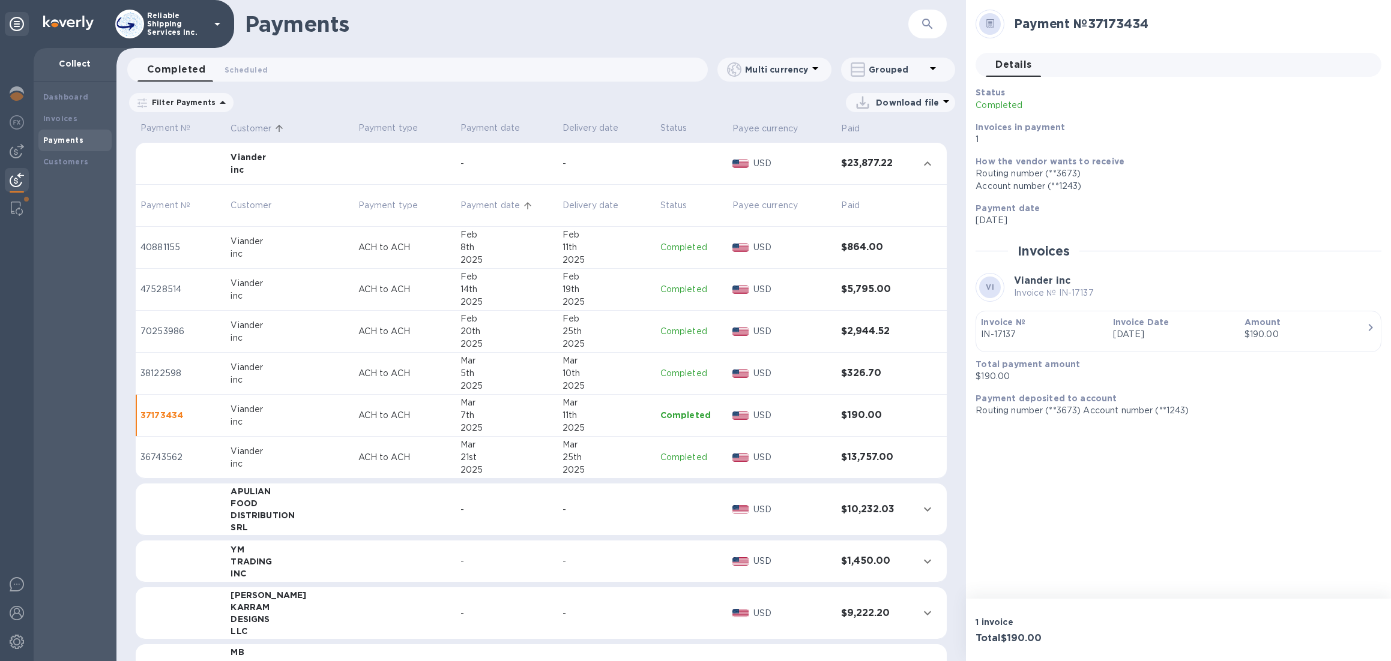
click at [148, 284] on p "47528514" at bounding box center [180, 289] width 80 height 13
click at [164, 241] on p "40881155" at bounding box center [180, 247] width 80 height 13
